Goal: Book appointment/travel/reservation

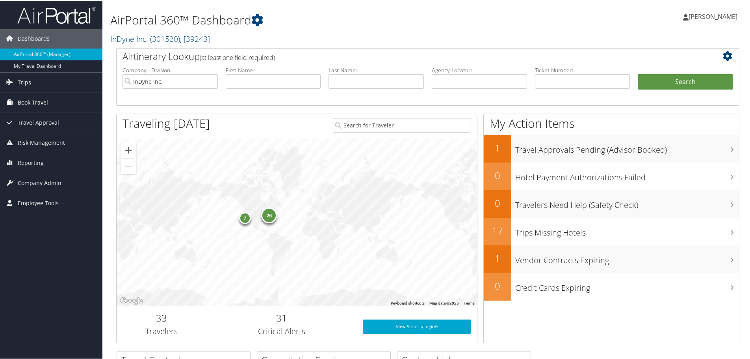
click at [47, 100] on span "Book Travel" at bounding box center [33, 102] width 30 height 20
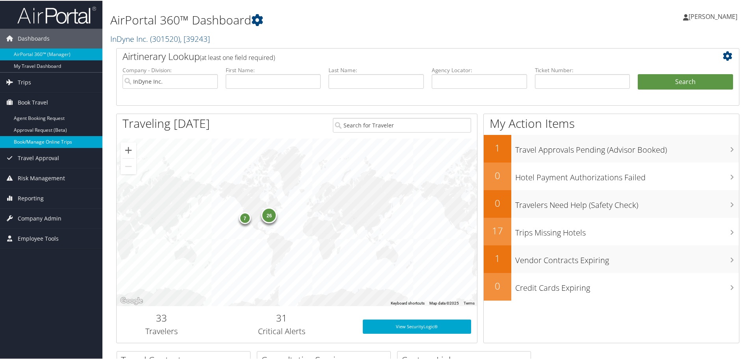
click at [40, 139] on link "Book/Manage Online Trips" at bounding box center [51, 141] width 102 height 12
